Goal: Navigation & Orientation: Find specific page/section

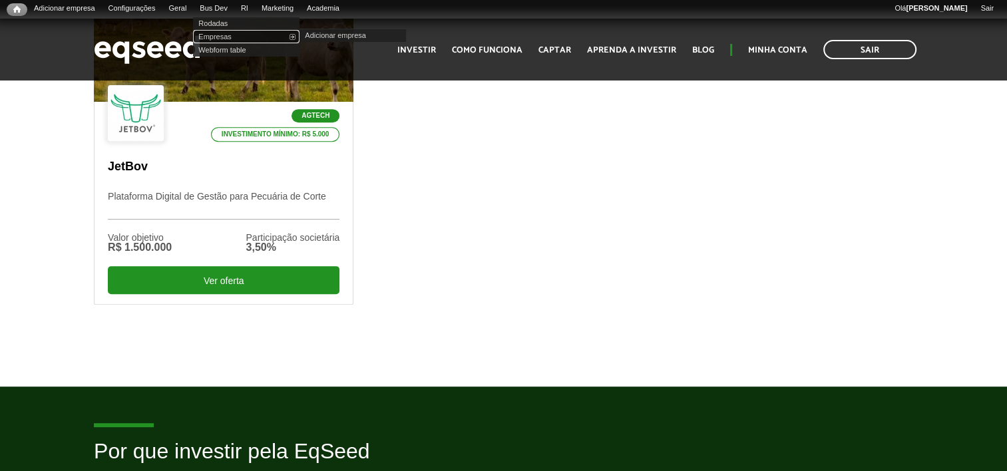
click at [229, 40] on link "Empresas" at bounding box center [246, 36] width 106 height 13
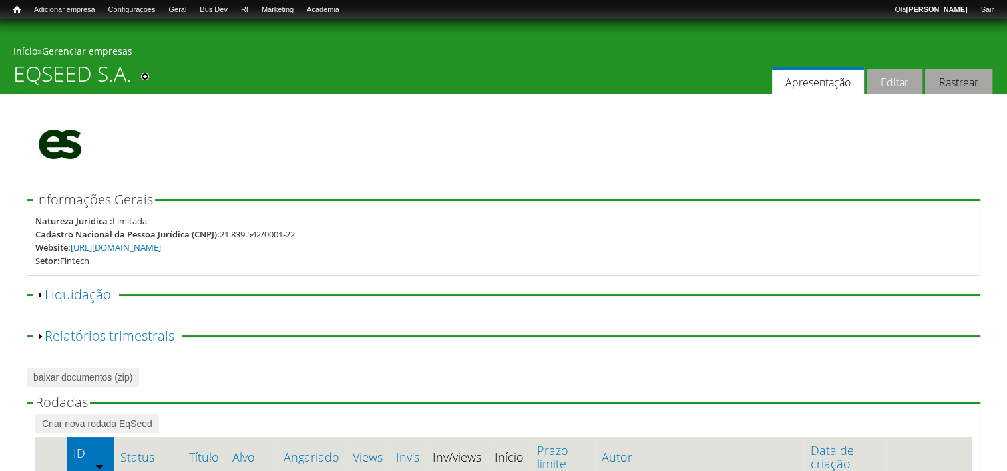
click at [879, 77] on link "Editar" at bounding box center [895, 82] width 56 height 26
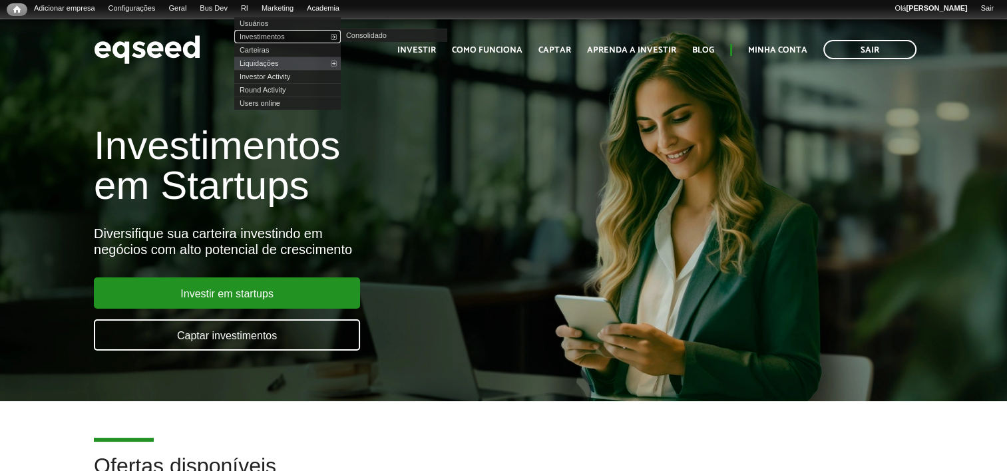
click at [279, 37] on link "Investimentos" at bounding box center [287, 36] width 106 height 13
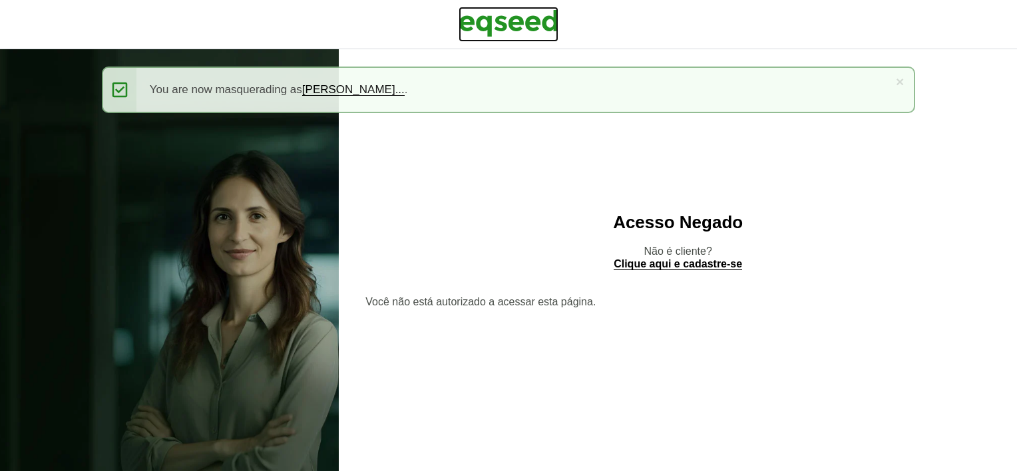
click at [504, 34] on img at bounding box center [509, 23] width 100 height 33
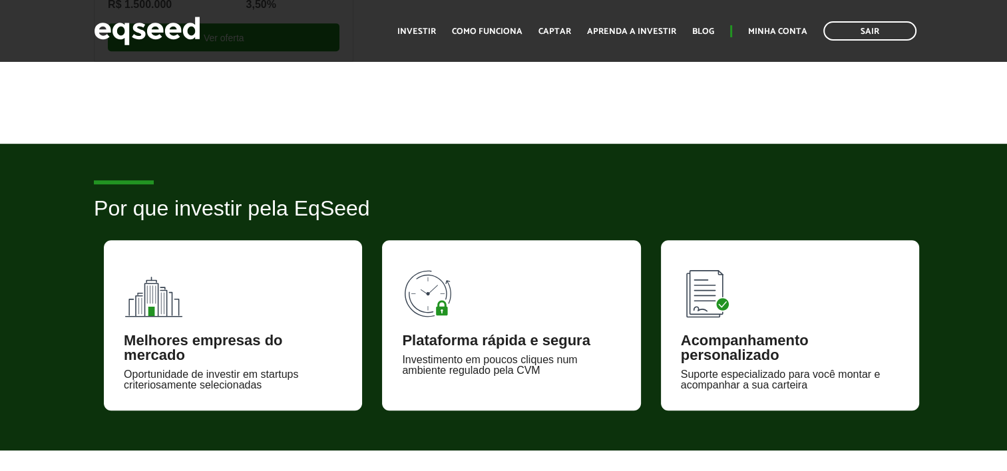
scroll to position [865, 0]
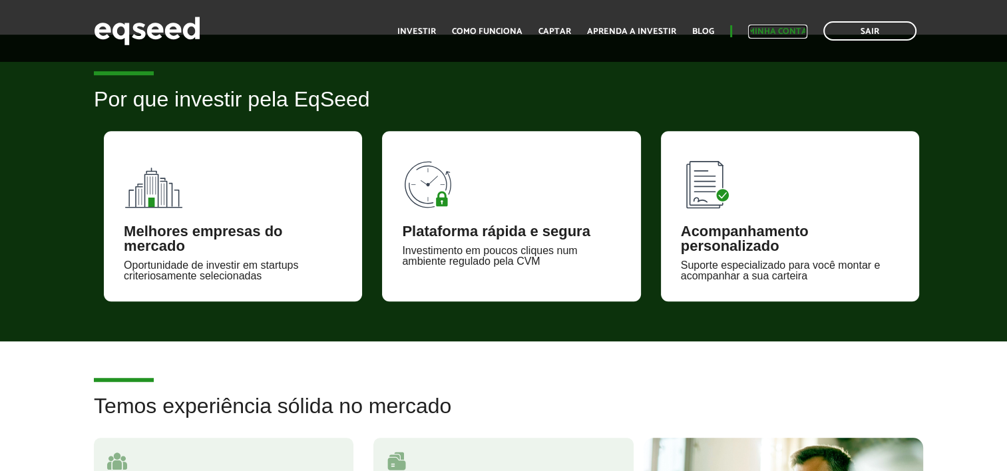
click at [761, 35] on link "Minha conta" at bounding box center [777, 31] width 59 height 9
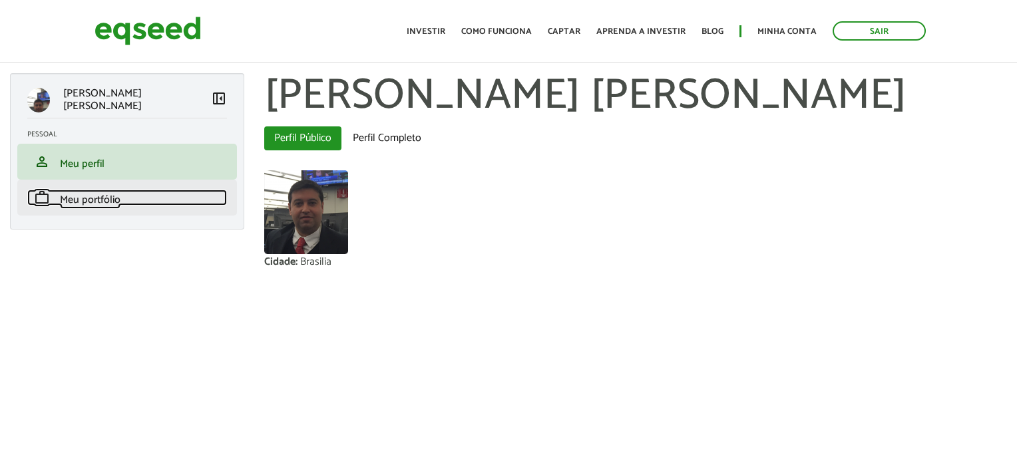
click at [176, 190] on link "work Meu portfólio" at bounding box center [127, 198] width 200 height 16
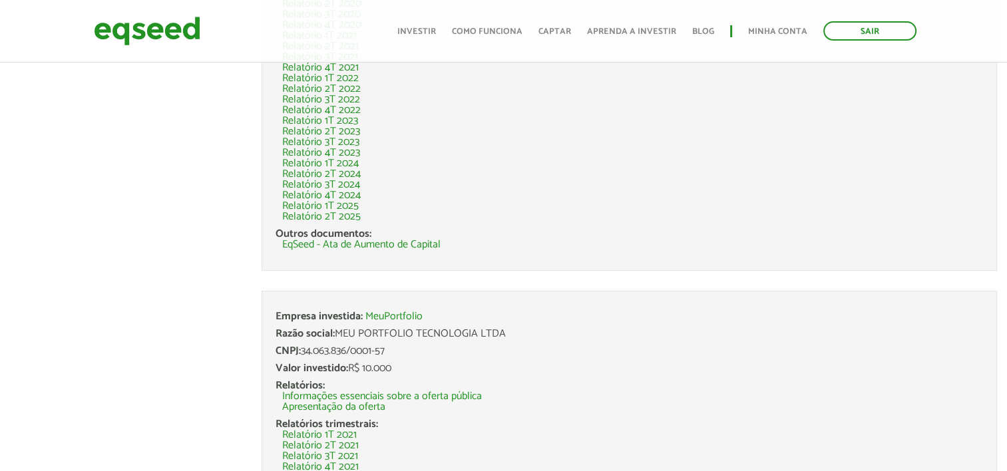
scroll to position [399, 0]
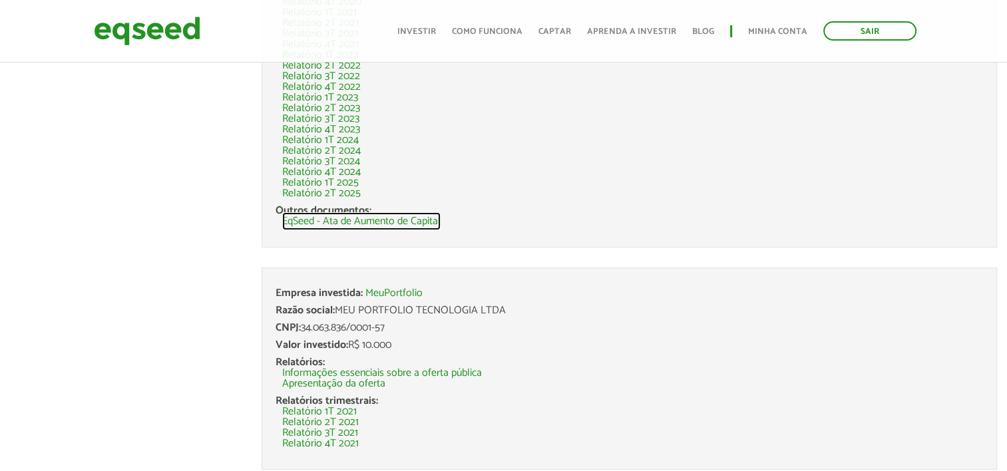
click at [412, 217] on link "EqSeed - Ata de Aumento de Capital" at bounding box center [361, 221] width 158 height 11
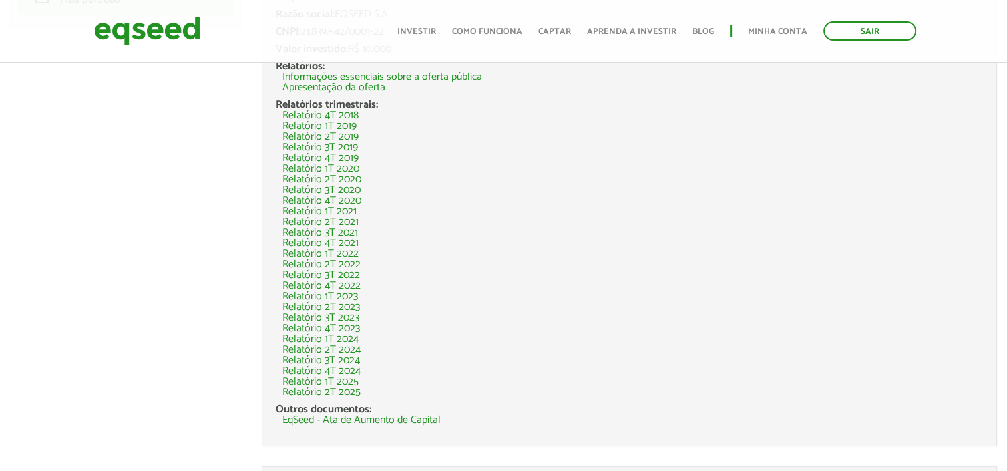
scroll to position [0, 0]
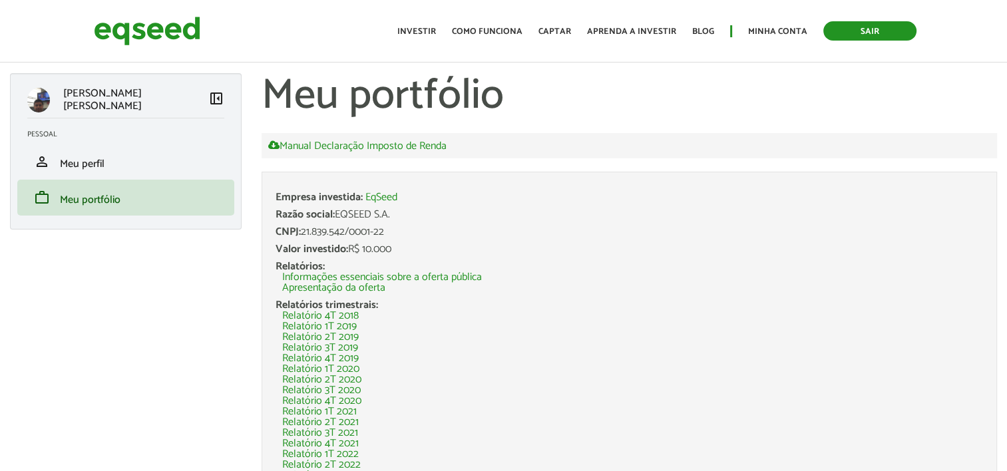
click at [883, 25] on link "Sair" at bounding box center [869, 30] width 93 height 19
